Goal: Navigation & Orientation: Find specific page/section

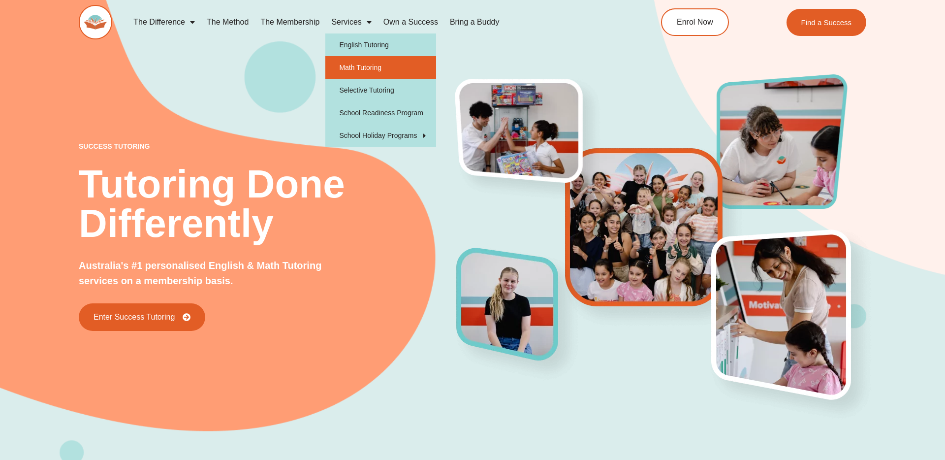
click at [365, 72] on link "Math Tutoring" at bounding box center [380, 67] width 111 height 23
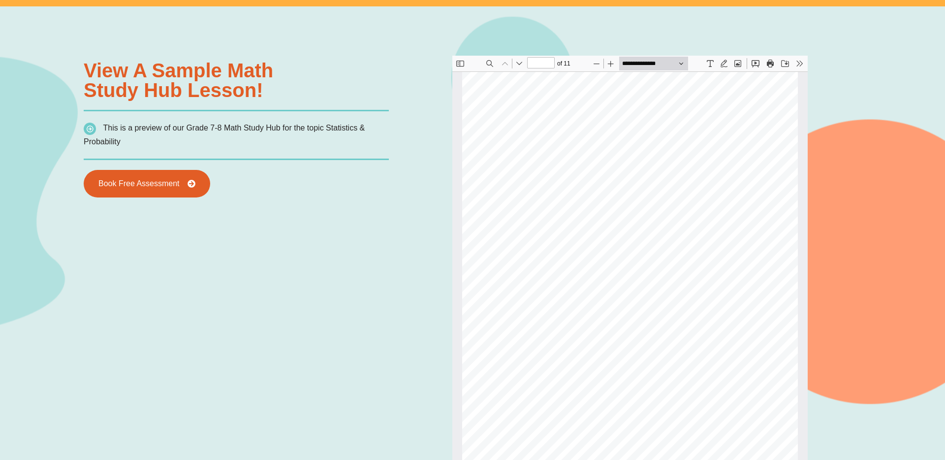
scroll to position [852, 0]
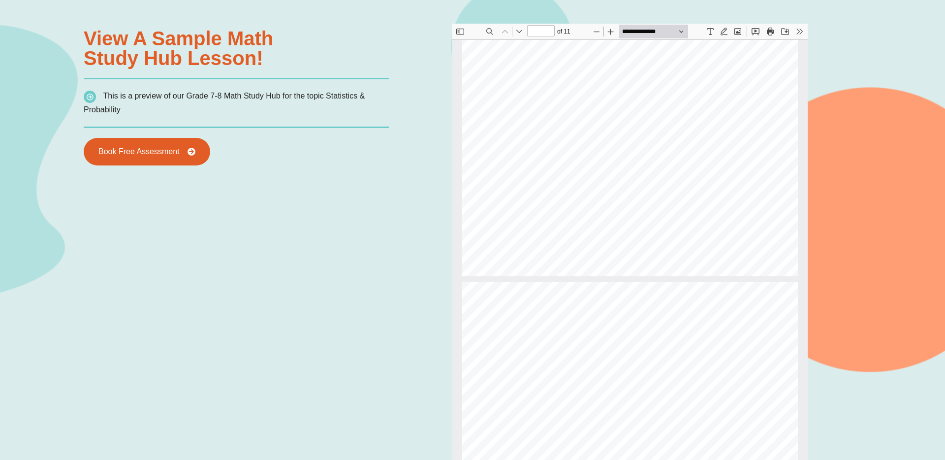
type input "*"
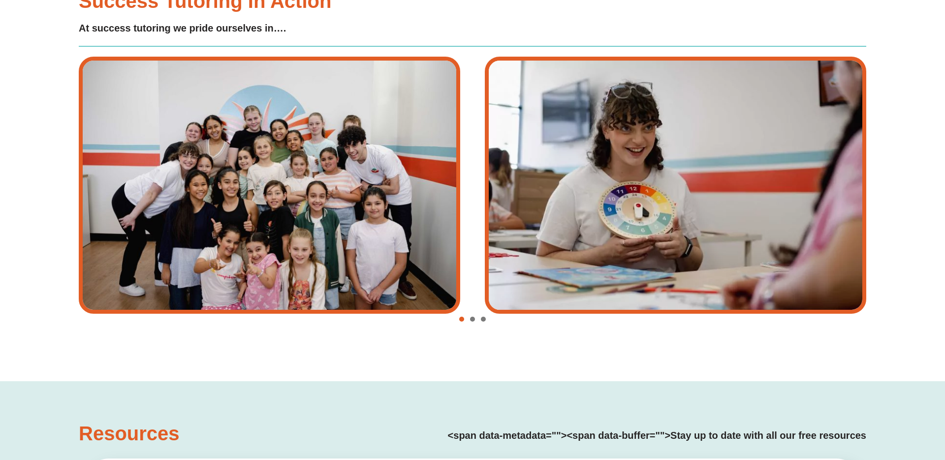
scroll to position [1946, 0]
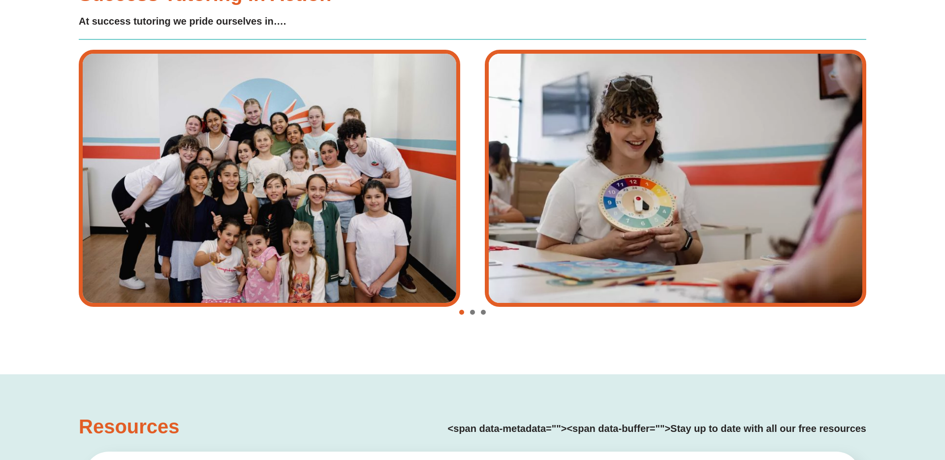
click at [473, 312] on span "Go to slide 2" at bounding box center [472, 311] width 5 height 5
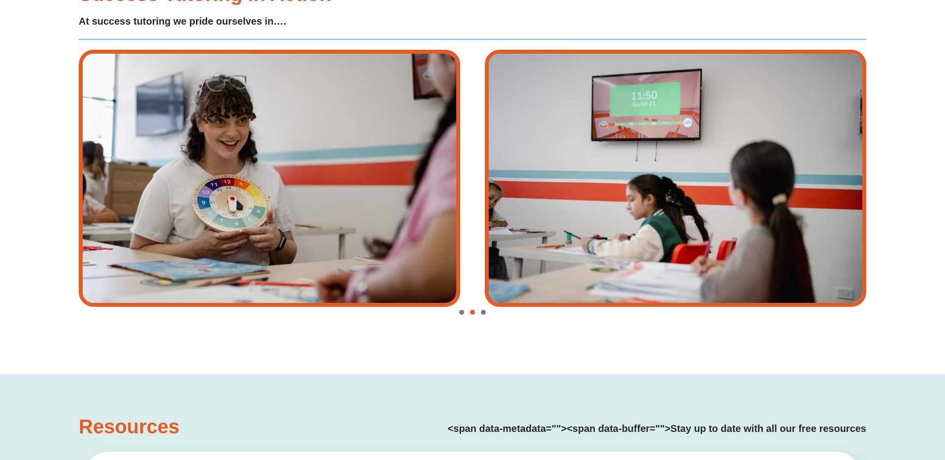
click at [485, 310] on div "Image Carousel" at bounding box center [472, 313] width 787 height 14
click at [484, 312] on span "Go to slide 3" at bounding box center [483, 311] width 5 height 5
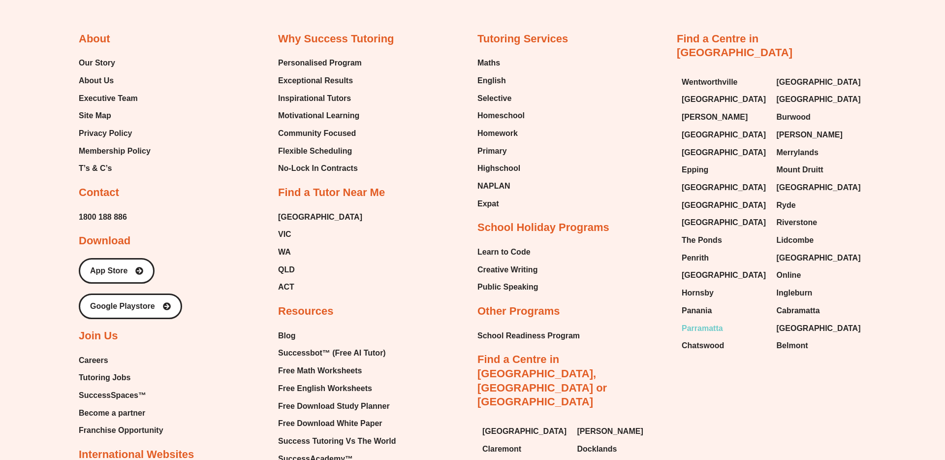
scroll to position [3536, 0]
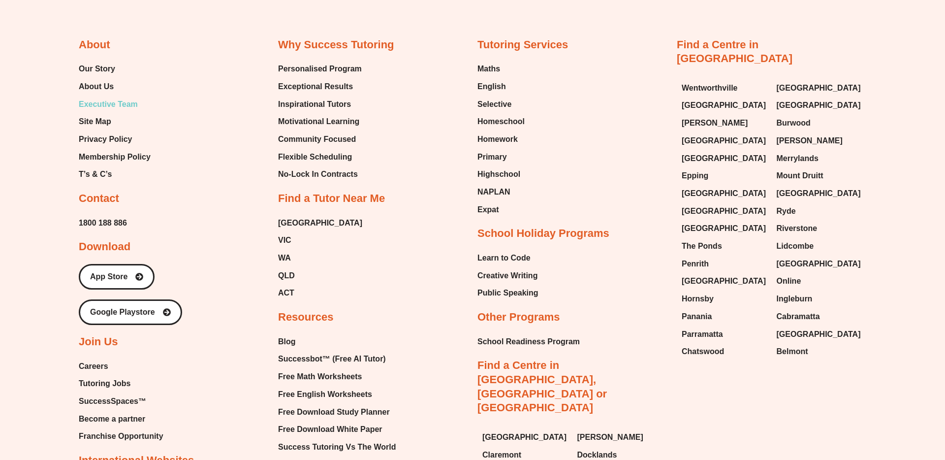
click at [104, 103] on span "Executive Team" at bounding box center [108, 104] width 59 height 15
click at [98, 81] on span "About Us" at bounding box center [96, 86] width 35 height 15
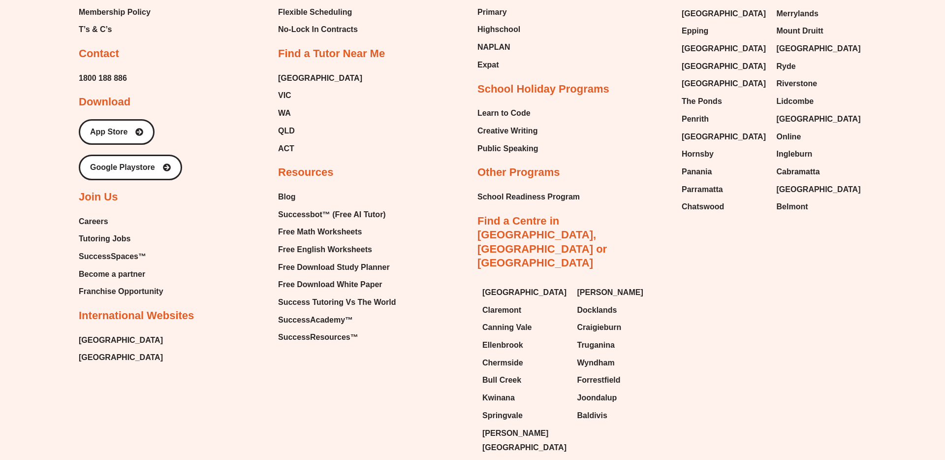
scroll to position [2451, 0]
